Goal: Task Accomplishment & Management: Use online tool/utility

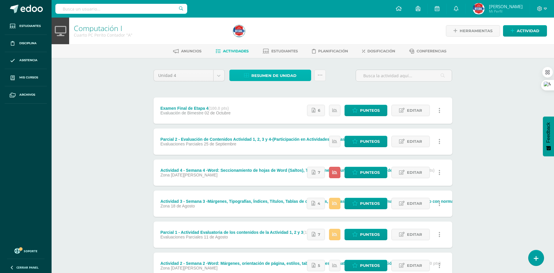
click at [257, 78] on span "Resumen de unidad" at bounding box center [273, 75] width 45 height 11
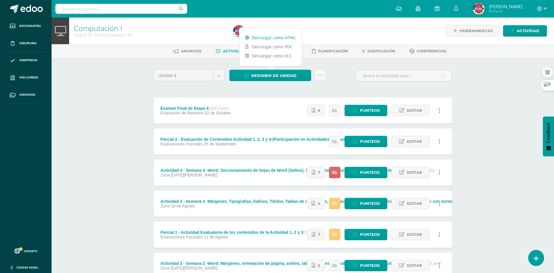
click at [256, 37] on link "Descargar como HTML" at bounding box center [270, 37] width 62 height 9
click at [269, 40] on link "Descargar como HTML" at bounding box center [270, 37] width 62 height 9
click at [491, 104] on div "Computación I Cuarto PC Perito Contador "A" Herramientas Detalle de asistencias…" at bounding box center [303, 184] width 502 height 332
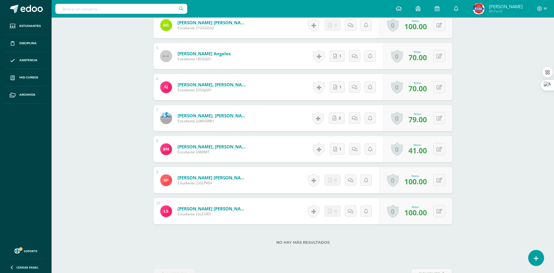
scroll to position [309, 0]
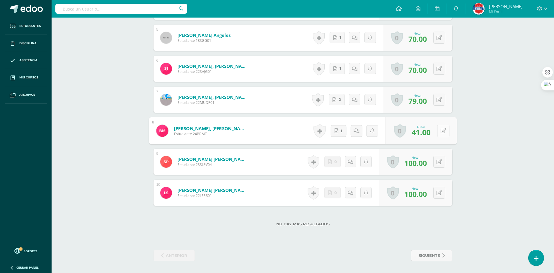
click at [439, 133] on button at bounding box center [443, 131] width 12 height 12
click at [439, 133] on button at bounding box center [439, 131] width 12 height 12
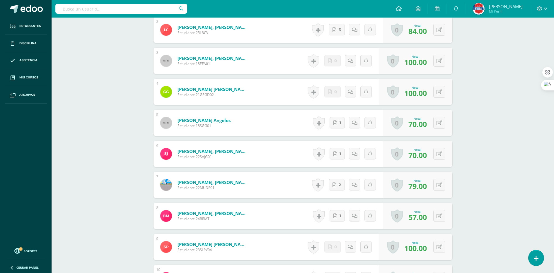
scroll to position [256, 0]
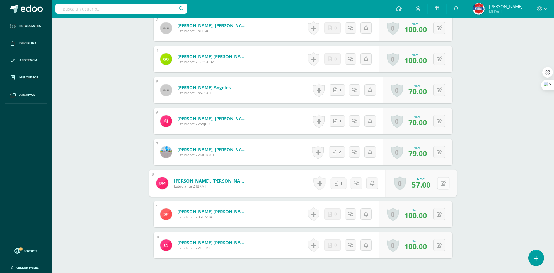
click at [437, 185] on button at bounding box center [443, 183] width 12 height 12
type input "60"
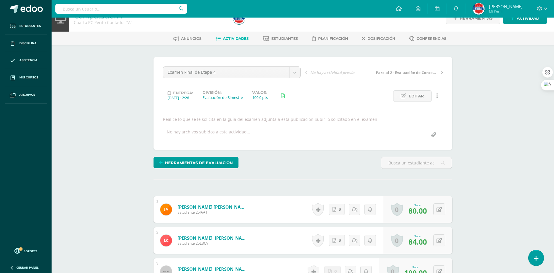
scroll to position [0, 0]
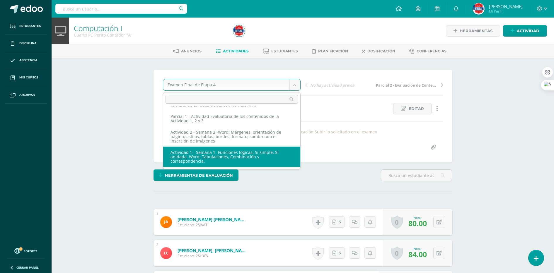
select select "/dashboard/teacher/grade-activity/189490/"
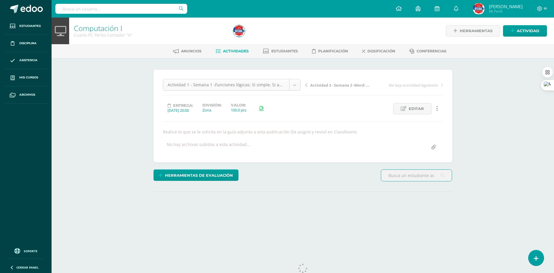
click at [261, 83] on body "Estudiantes Disciplina Asistencia Mis cursos Archivos Soporte Ayuda Reportar un…" at bounding box center [277, 119] width 554 height 238
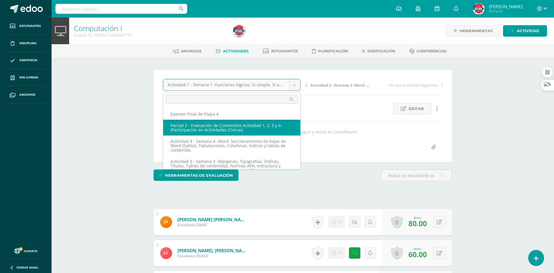
scroll to position [0, 0]
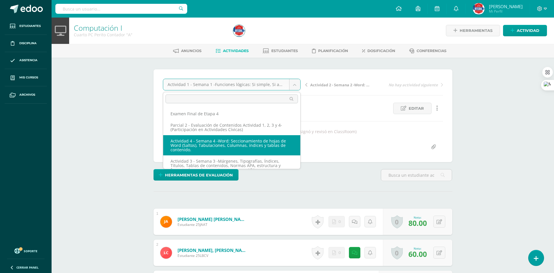
select select "/dashboard/teacher/grade-activity/189492/"
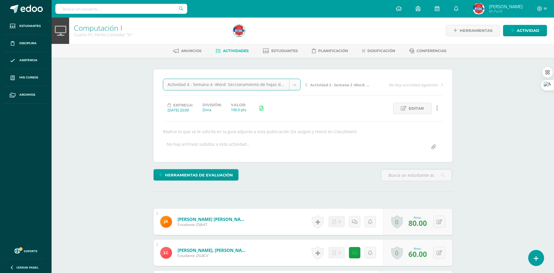
scroll to position [1, 0]
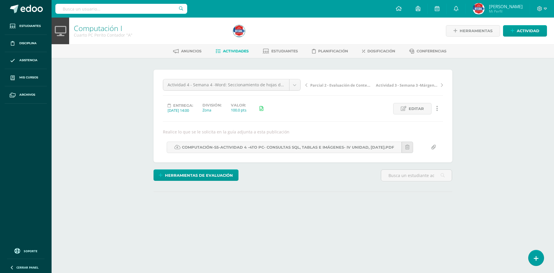
click at [243, 86] on body "Estudiantes Disciplina Asistencia Mis cursos Archivos Soporte Ayuda Reportar un…" at bounding box center [277, 119] width 554 height 238
select select "/dashboard/teacher/grade-activity/194441/"
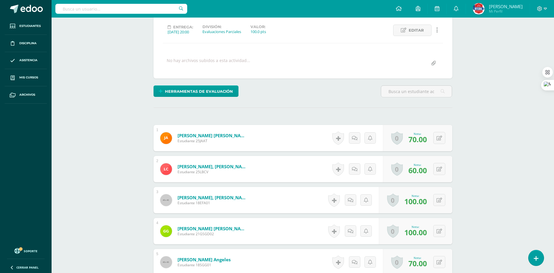
scroll to position [110, 0]
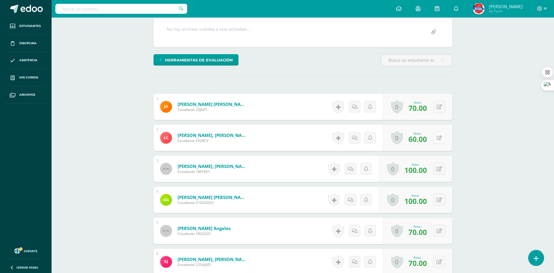
click at [441, 139] on icon at bounding box center [439, 138] width 6 height 5
click at [494, 149] on div "Computación I Cuarto PC [PERSON_NAME] Contador "A" Herramientas Detalle de asis…" at bounding box center [303, 187] width 502 height 559
click at [440, 139] on button at bounding box center [443, 138] width 12 height 12
type input "70"
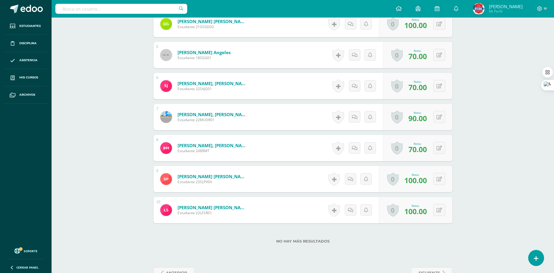
scroll to position [293, 0]
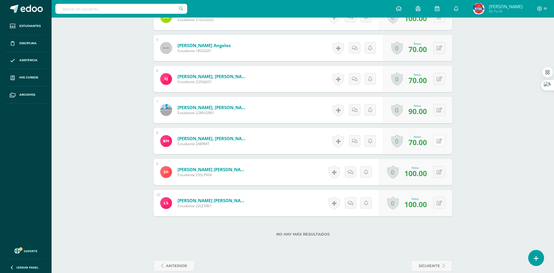
click at [442, 141] on button at bounding box center [439, 141] width 12 height 12
type input "80"
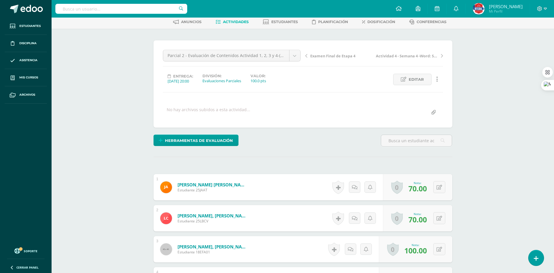
scroll to position [0, 0]
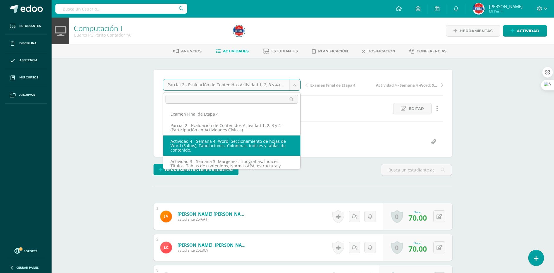
select select "/dashboard/teacher/grade-activity/189492/"
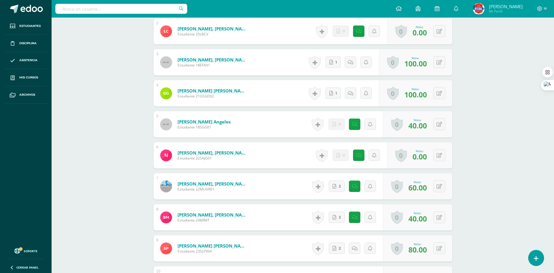
scroll to position [309, 0]
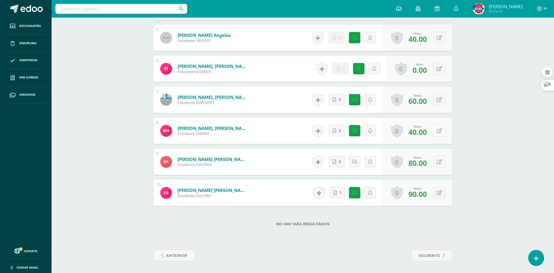
click at [439, 129] on button at bounding box center [439, 131] width 12 height 12
type input "50"
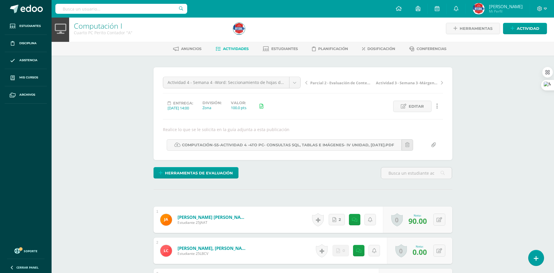
scroll to position [0, 0]
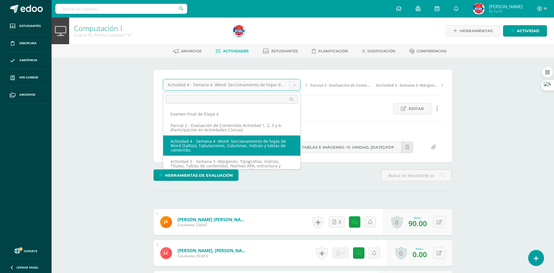
scroll to position [7, 0]
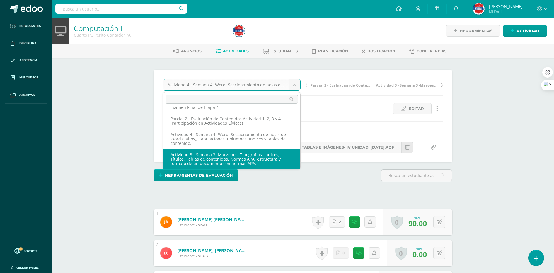
select select "/dashboard/teacher/grade-activity/189489/"
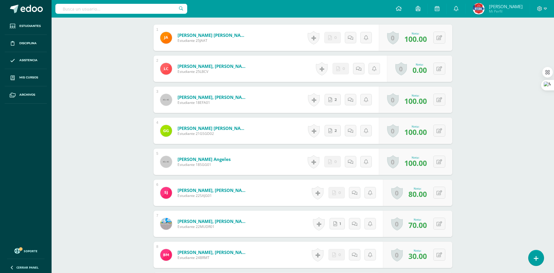
scroll to position [309, 0]
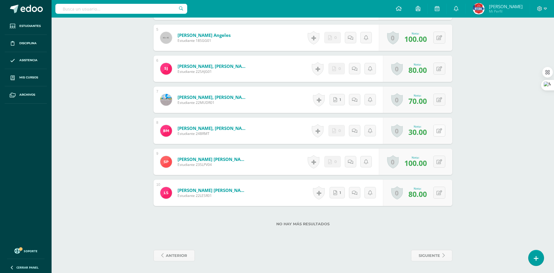
click at [440, 133] on icon at bounding box center [439, 131] width 6 height 5
type input "50"
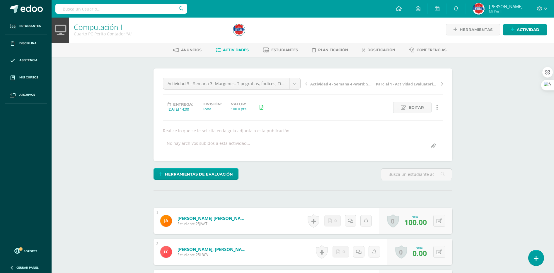
scroll to position [0, 0]
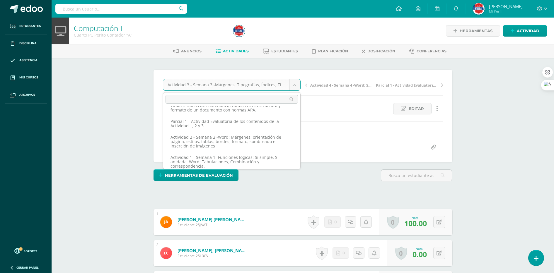
scroll to position [65, 0]
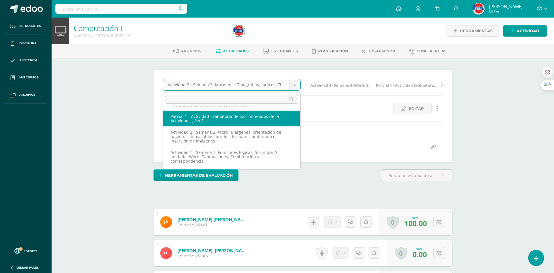
select select "/dashboard/teacher/grade-activity/189487/"
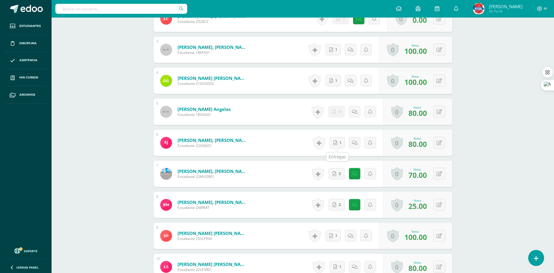
scroll to position [274, 0]
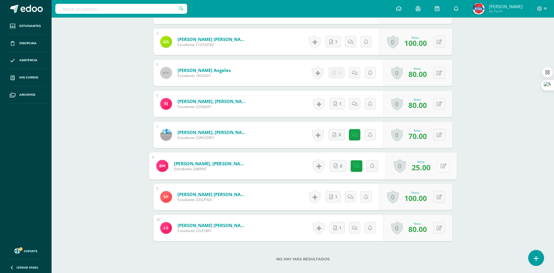
click at [440, 165] on icon at bounding box center [443, 165] width 6 height 5
type input "40"
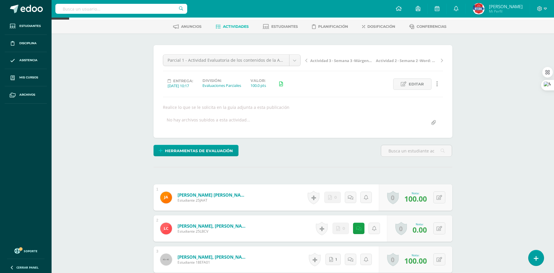
scroll to position [0, 0]
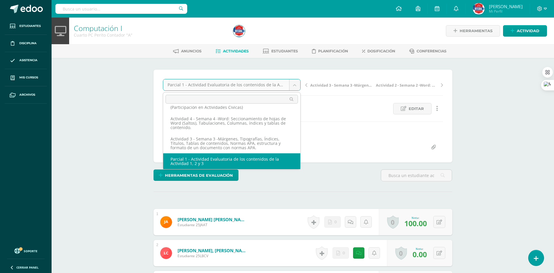
scroll to position [14, 0]
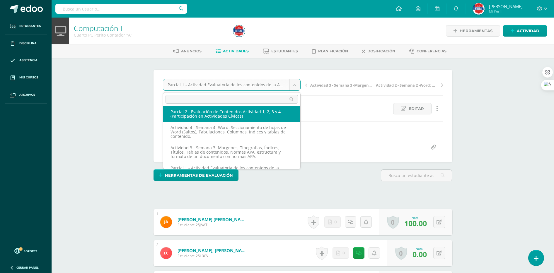
select select "/dashboard/teacher/grade-activity/194441/"
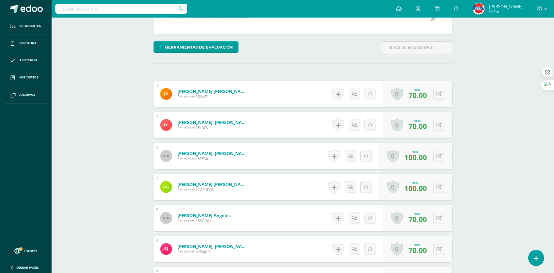
scroll to position [120, 0]
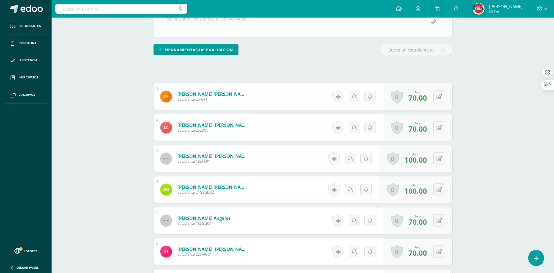
click at [439, 97] on button at bounding box center [439, 97] width 12 height 12
type input "80.00"
click at [439, 97] on button at bounding box center [439, 97] width 12 height 12
click at [476, 107] on div "Computación I Cuarto PC [PERSON_NAME] Contador "A" Herramientas Detalle de asis…" at bounding box center [303, 176] width 502 height 559
click at [439, 129] on button at bounding box center [439, 128] width 12 height 12
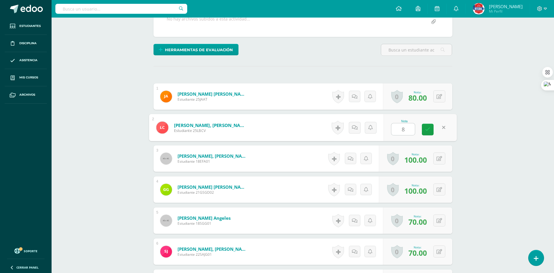
type input "80"
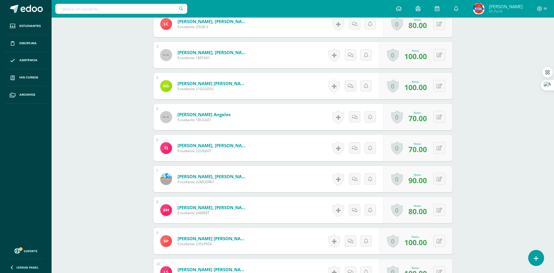
scroll to position [230, 0]
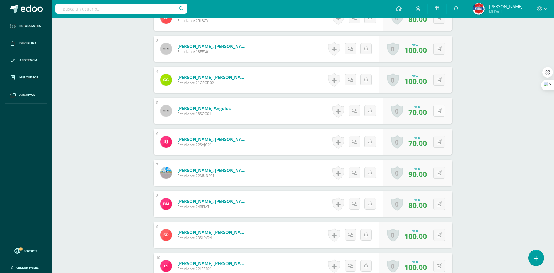
click at [436, 112] on div "0 Logros Logros obtenidos Aún no hay logros agregados Nota: 70.00" at bounding box center [417, 111] width 69 height 26
click at [441, 112] on button at bounding box center [443, 111] width 12 height 12
type input "80"
click at [438, 142] on button at bounding box center [443, 142] width 12 height 12
type input "80"
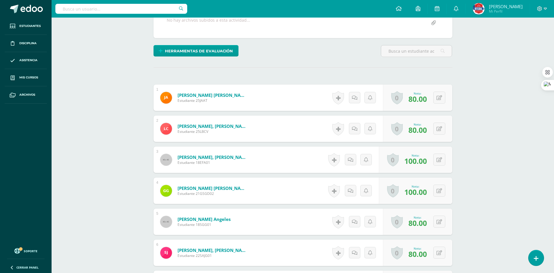
scroll to position [193, 0]
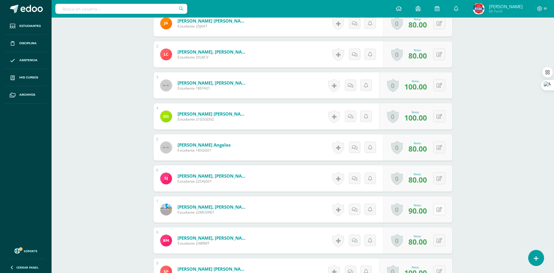
click at [442, 208] on button at bounding box center [439, 210] width 12 height 12
type input "100"
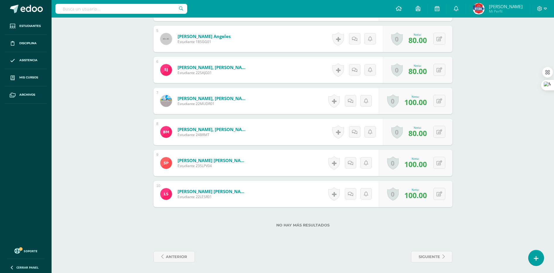
scroll to position [303, 0]
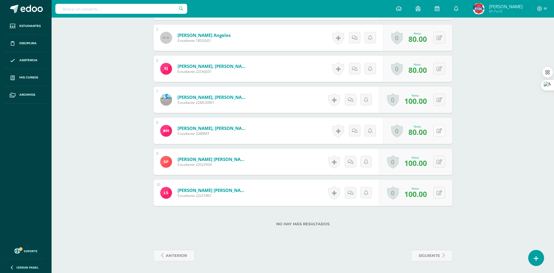
click at [442, 130] on button at bounding box center [439, 131] width 12 height 12
type input "60"
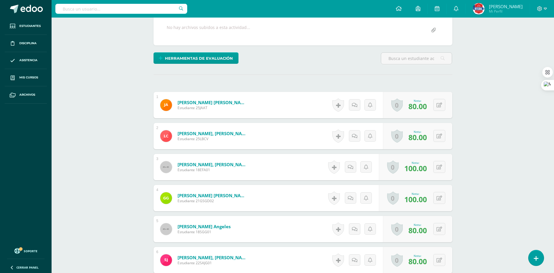
scroll to position [120, 0]
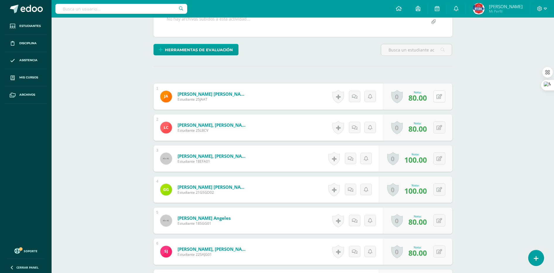
click at [443, 99] on button at bounding box center [439, 97] width 12 height 12
type input "70"
click at [439, 127] on button at bounding box center [439, 128] width 12 height 12
type input "70"
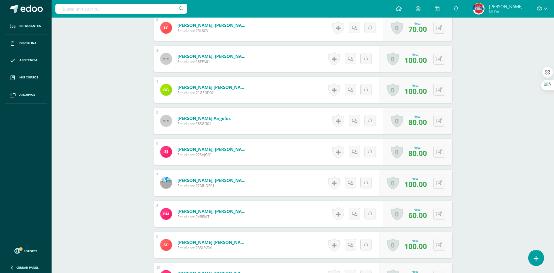
scroll to position [230, 0]
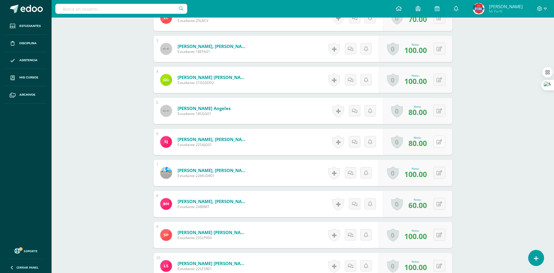
click at [438, 144] on button at bounding box center [439, 142] width 12 height 12
type input "70"
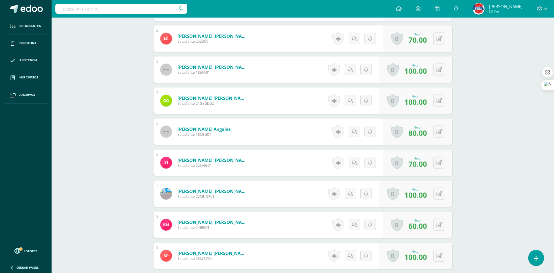
scroll to position [157, 0]
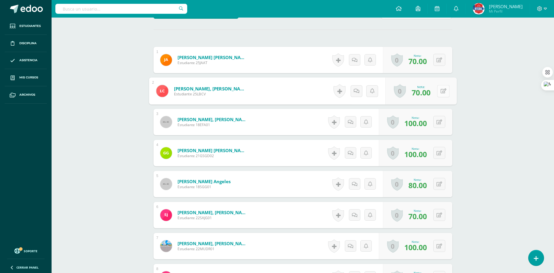
click at [439, 91] on button at bounding box center [443, 91] width 12 height 12
type input "84"
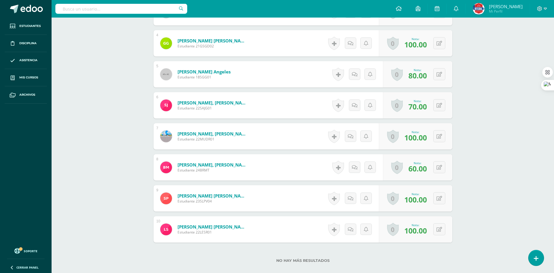
scroll to position [303, 0]
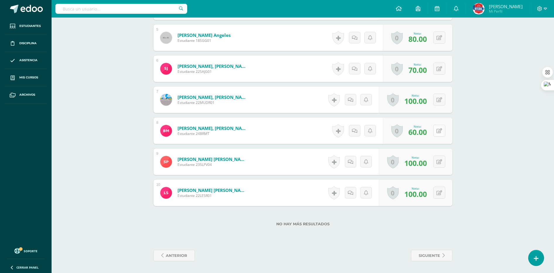
click at [441, 133] on icon at bounding box center [439, 131] width 6 height 5
click at [440, 133] on icon at bounding box center [439, 131] width 6 height 5
type input "60"
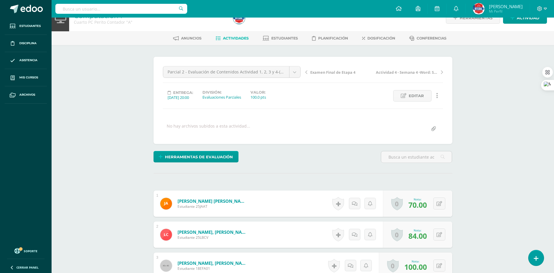
scroll to position [0, 0]
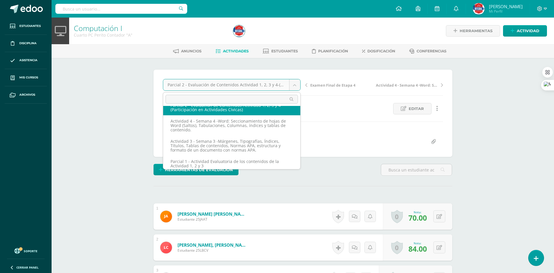
scroll to position [37, 0]
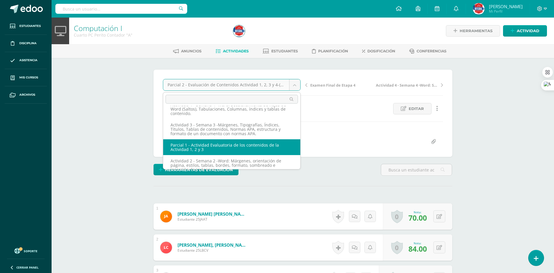
drag, startPoint x: 217, startPoint y: 144, endPoint x: 382, endPoint y: 148, distance: 164.7
select select "/dashboard/teacher/grade-activity/189487/"
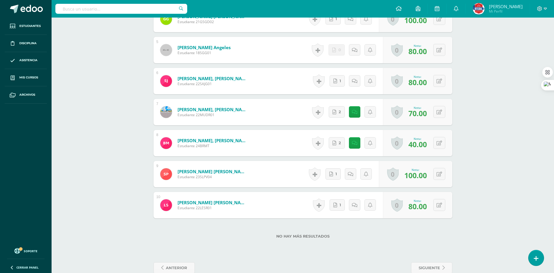
scroll to position [309, 0]
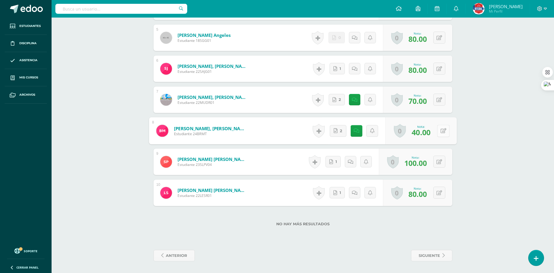
click at [441, 134] on button at bounding box center [443, 131] width 12 height 12
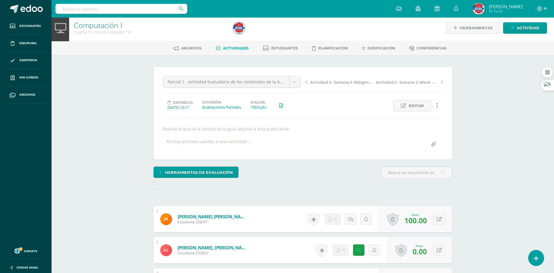
scroll to position [0, 0]
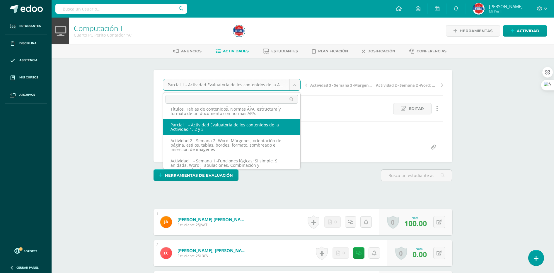
scroll to position [65, 0]
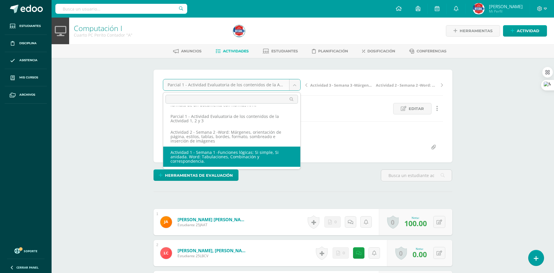
select select "/dashboard/teacher/grade-activity/189490/"
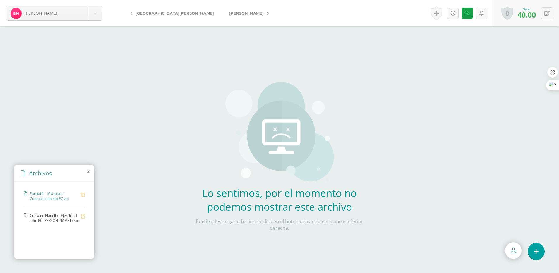
click at [59, 216] on span "Copia de Plantilla - Ejercicio 1 - 4to PC [PERSON_NAME].xlsx" at bounding box center [54, 218] width 48 height 10
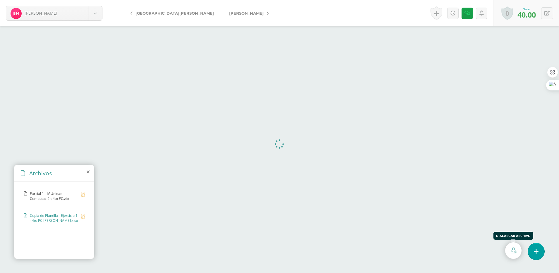
click at [515, 254] on link at bounding box center [514, 251] width 16 height 17
click at [58, 194] on span "Parcial 1 - IV Unidad - Computación-4to PC.zip" at bounding box center [54, 196] width 48 height 10
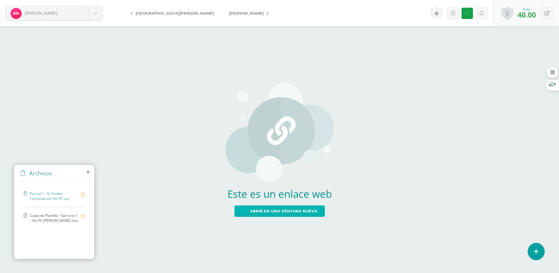
click at [283, 212] on span "Abrir en una ventana nueva" at bounding box center [283, 211] width 67 height 11
click at [395, 133] on div "Este es un enlace web Abrir en una ventana nueva" at bounding box center [279, 149] width 559 height 247
click at [545, 16] on button at bounding box center [548, 13] width 12 height 12
type input "50"
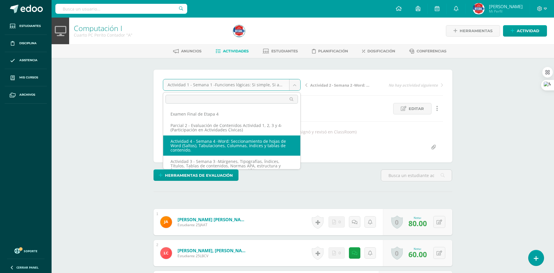
select select "/dashboard/teacher/grade-activity/189492/"
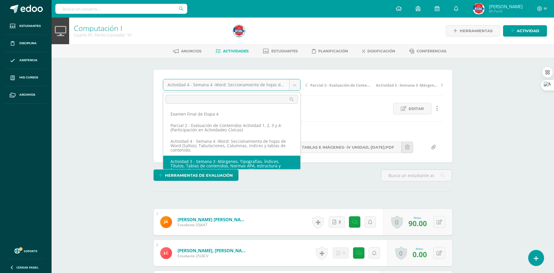
scroll to position [7, 0]
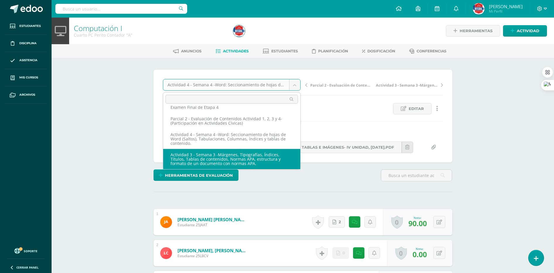
select select "/dashboard/teacher/grade-activity/189489/"
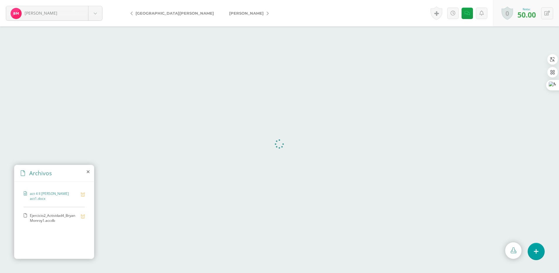
click at [53, 220] on span "Ejercicio2_Actividad4_BryanMonroy1.accdb" at bounding box center [54, 218] width 48 height 10
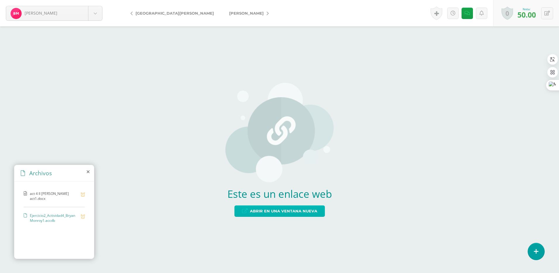
click at [268, 210] on span "Abrir en una ventana nueva" at bounding box center [283, 211] width 67 height 11
click at [60, 196] on span "act 4 ll [PERSON_NAME] act1.docx" at bounding box center [54, 196] width 48 height 10
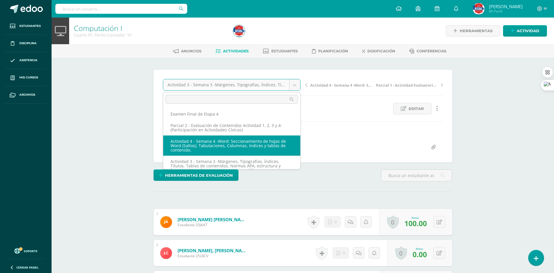
select select "/dashboard/teacher/grade-activity/189492/"
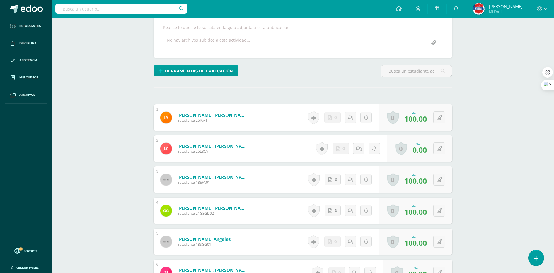
scroll to position [183, 0]
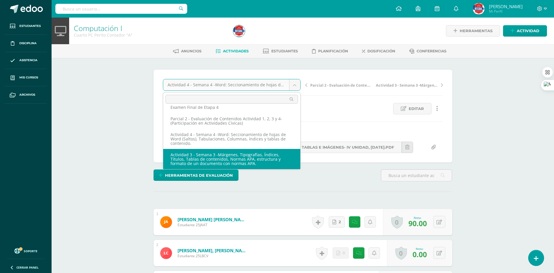
scroll to position [65, 0]
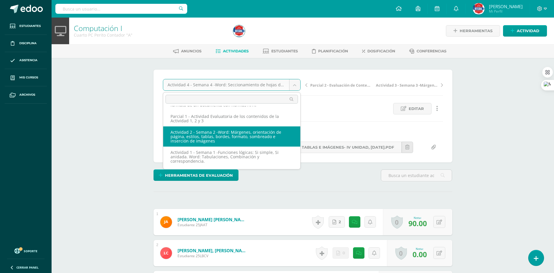
select select "/dashboard/teacher/grade-activity/189491/"
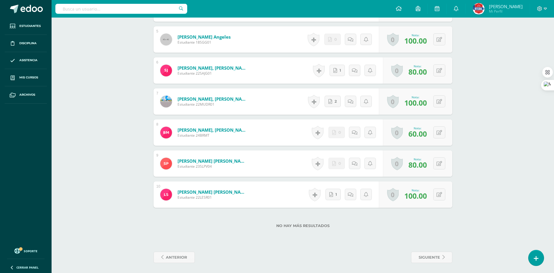
scroll to position [309, 0]
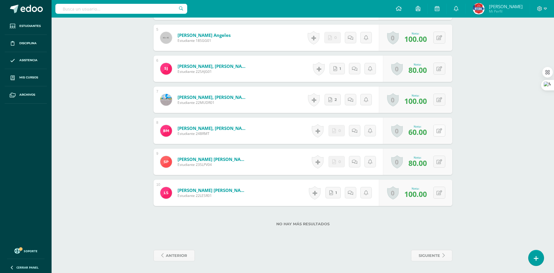
click at [442, 134] on button at bounding box center [439, 131] width 12 height 12
click at [441, 133] on icon at bounding box center [443, 130] width 6 height 5
type input "60"
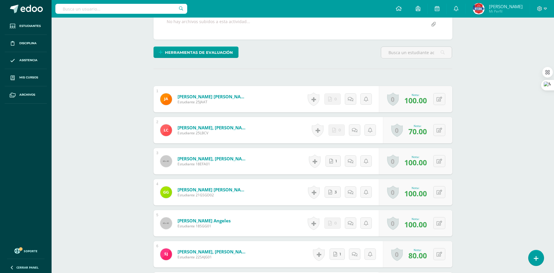
scroll to position [0, 0]
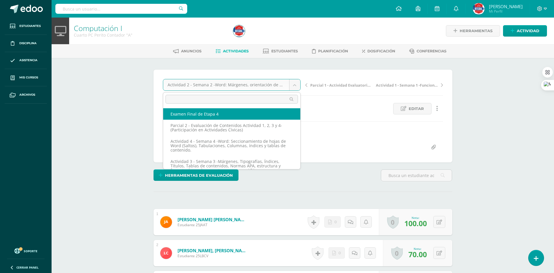
select select "/dashboard/teacher/grade-activity/189484/"
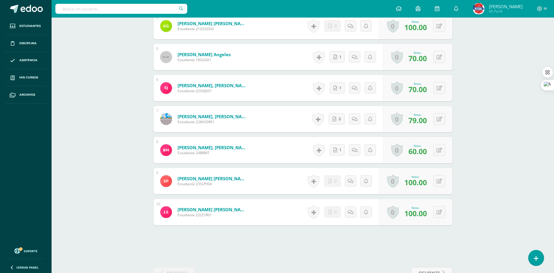
scroll to position [286, 0]
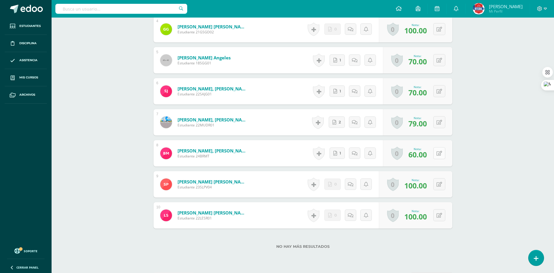
click at [442, 154] on button at bounding box center [439, 153] width 12 height 12
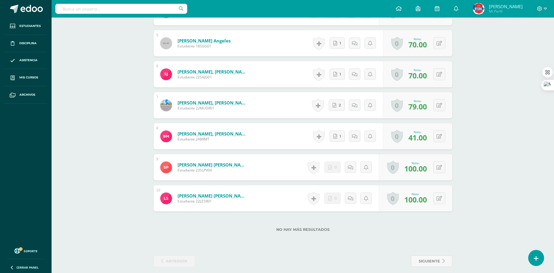
scroll to position [309, 0]
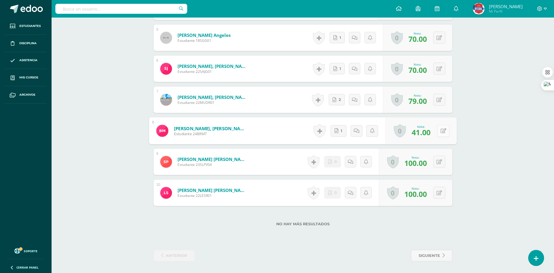
click at [442, 134] on button at bounding box center [443, 131] width 12 height 12
click at [442, 134] on button at bounding box center [439, 131] width 12 height 12
type input "50"
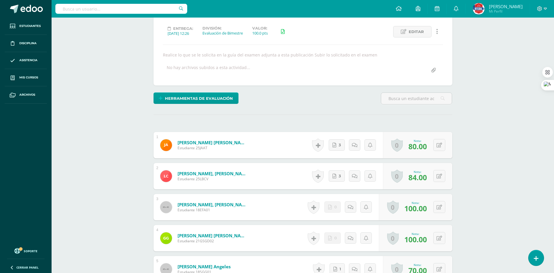
scroll to position [89, 0]
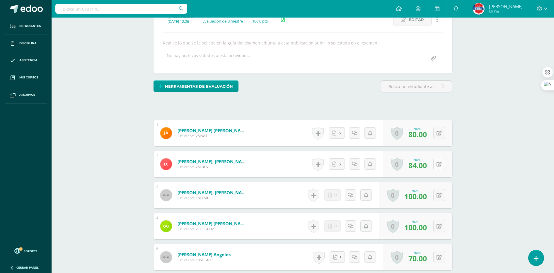
click at [441, 164] on icon at bounding box center [439, 164] width 6 height 5
type input "86"
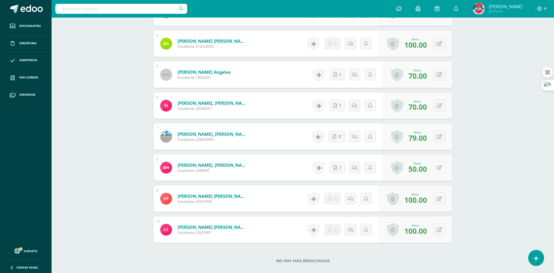
scroll to position [272, 0]
click at [441, 169] on icon at bounding box center [439, 167] width 6 height 5
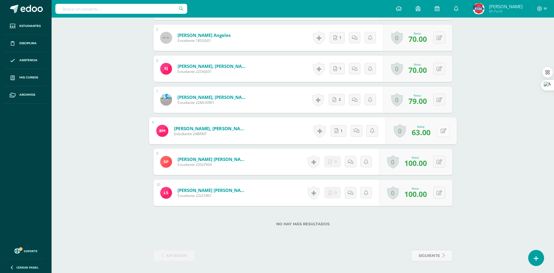
click at [440, 132] on icon at bounding box center [443, 130] width 6 height 5
type input "55"
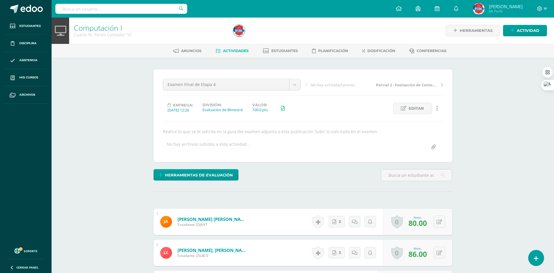
scroll to position [0, 0]
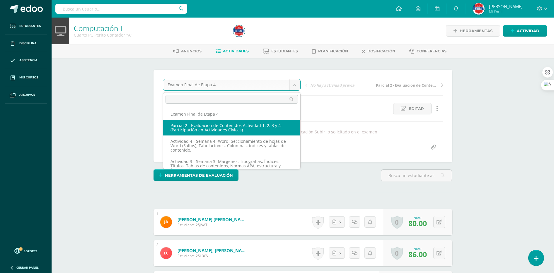
select select "/dashboard/teacher/grade-activity/194441/"
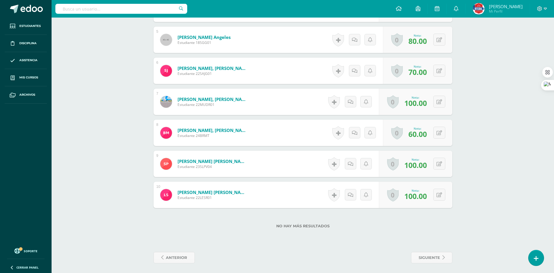
scroll to position [301, 0]
click at [439, 129] on button at bounding box center [443, 133] width 12 height 12
click at [444, 130] on button at bounding box center [443, 133] width 12 height 12
type input "5"
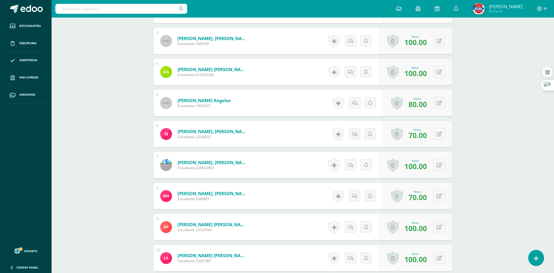
scroll to position [303, 0]
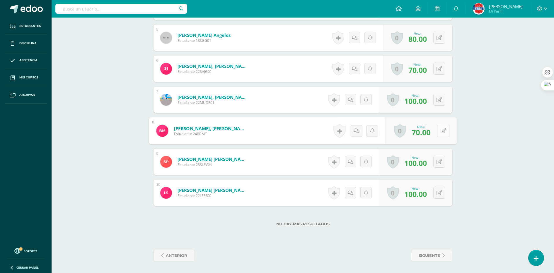
click at [441, 132] on icon at bounding box center [443, 130] width 6 height 5
type input "90"
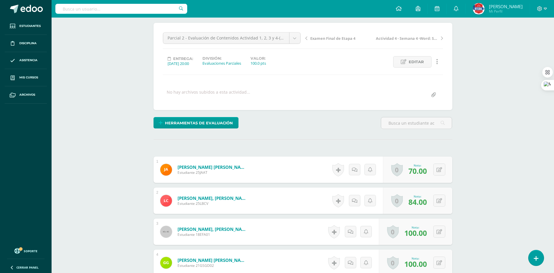
scroll to position [0, 0]
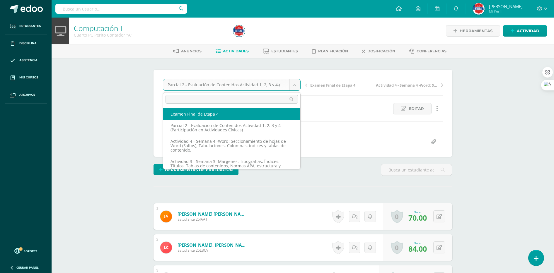
select select "/dashboard/teacher/grade-activity/189484/"
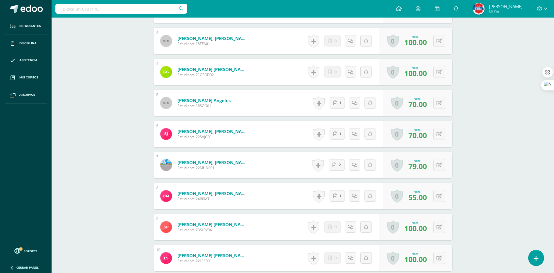
scroll to position [309, 0]
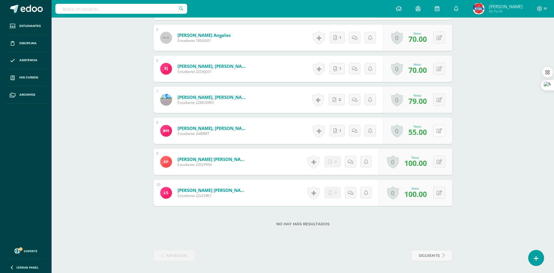
click at [440, 132] on icon at bounding box center [439, 131] width 6 height 5
type input "59"
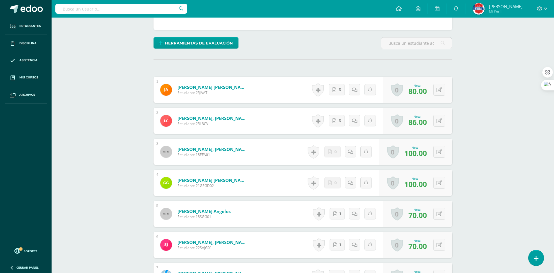
scroll to position [146, 0]
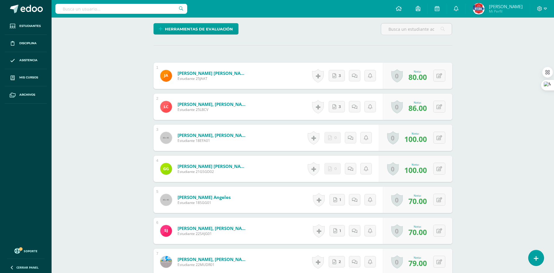
click at [506, 120] on div "Computación I Cuarto PC Perito Contador "A" Herramientas Detalle de asistencias…" at bounding box center [303, 153] width 502 height 564
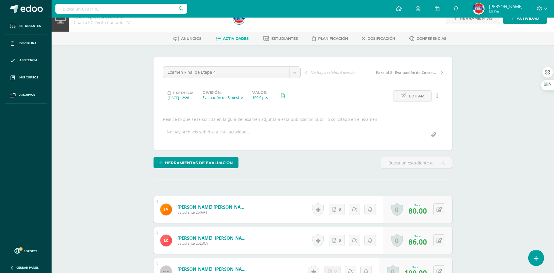
scroll to position [0, 0]
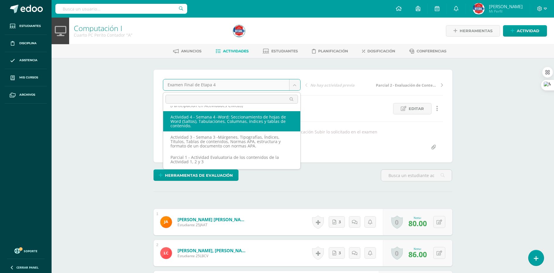
scroll to position [37, 0]
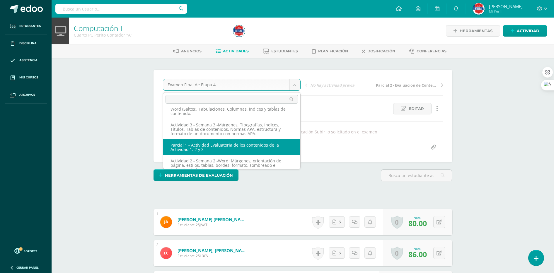
select select "/dashboard/teacher/grade-activity/189487/"
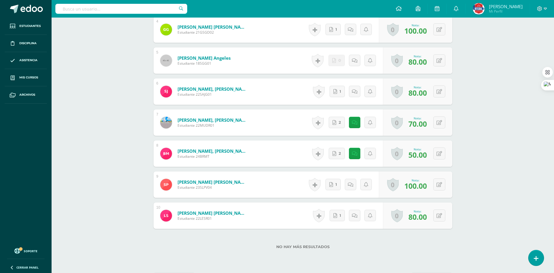
scroll to position [309, 0]
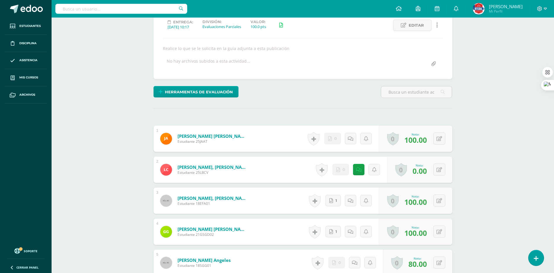
scroll to position [0, 0]
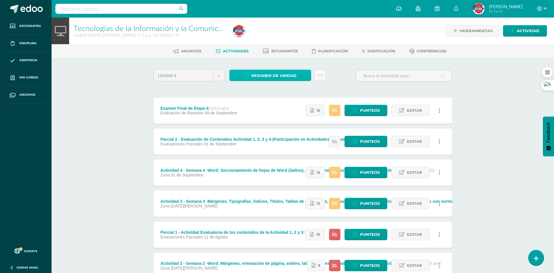
click at [277, 73] on span "Resumen de unidad" at bounding box center [273, 75] width 45 height 11
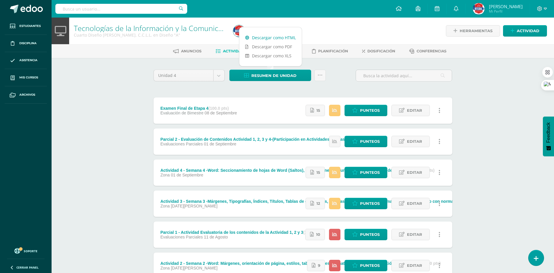
click at [267, 39] on link "Descargar como HTML" at bounding box center [270, 37] width 62 height 9
click at [504, 130] on div "Tecnologías de la Información y la Comunicación 4 Cuarto Diseño Bach. C.C.L.L. …" at bounding box center [303, 184] width 502 height 332
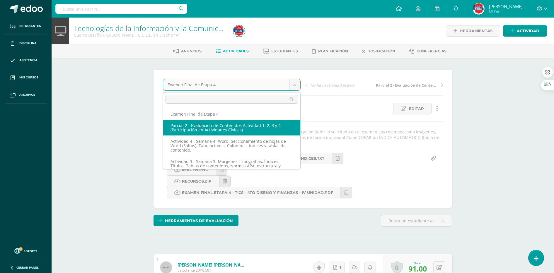
select select "/dashboard/teacher/grade-activity/189520/"
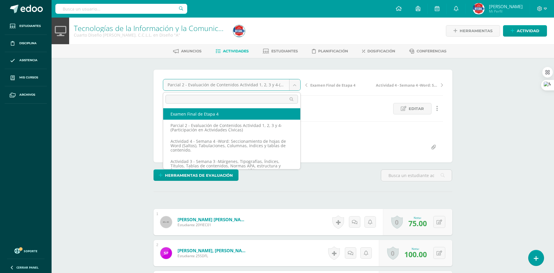
select select "/dashboard/teacher/grade-activity/189522/"
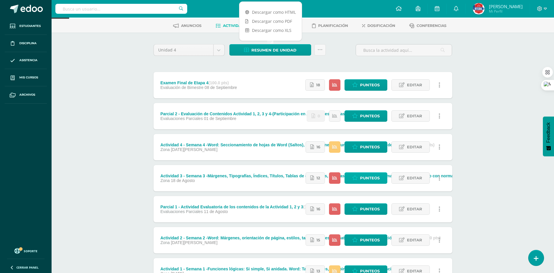
scroll to position [37, 0]
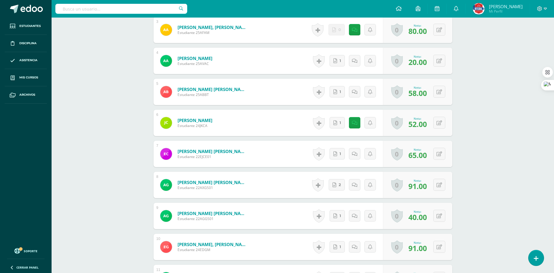
scroll to position [256, 0]
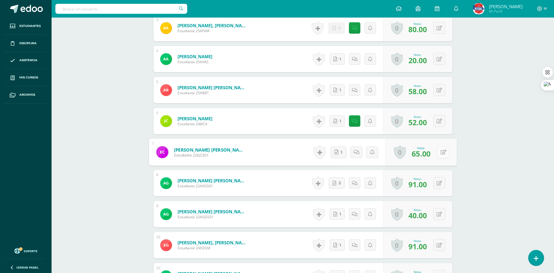
click at [438, 153] on button at bounding box center [443, 152] width 12 height 12
click at [440, 155] on button at bounding box center [439, 152] width 12 height 12
type input "65"
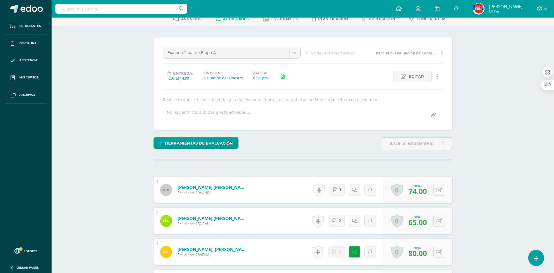
scroll to position [0, 0]
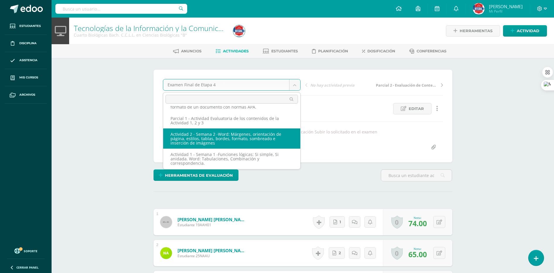
scroll to position [65, 0]
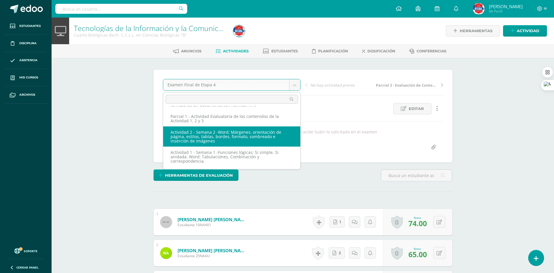
select select "/dashboard/teacher/grade-activity/189511/"
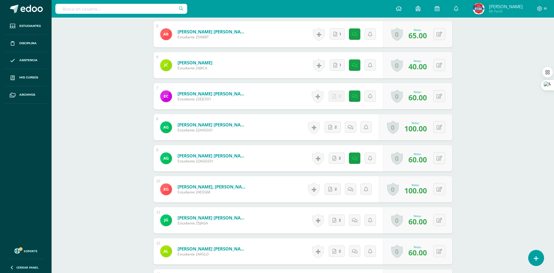
scroll to position [293, 0]
